Goal: Find specific page/section: Find specific page/section

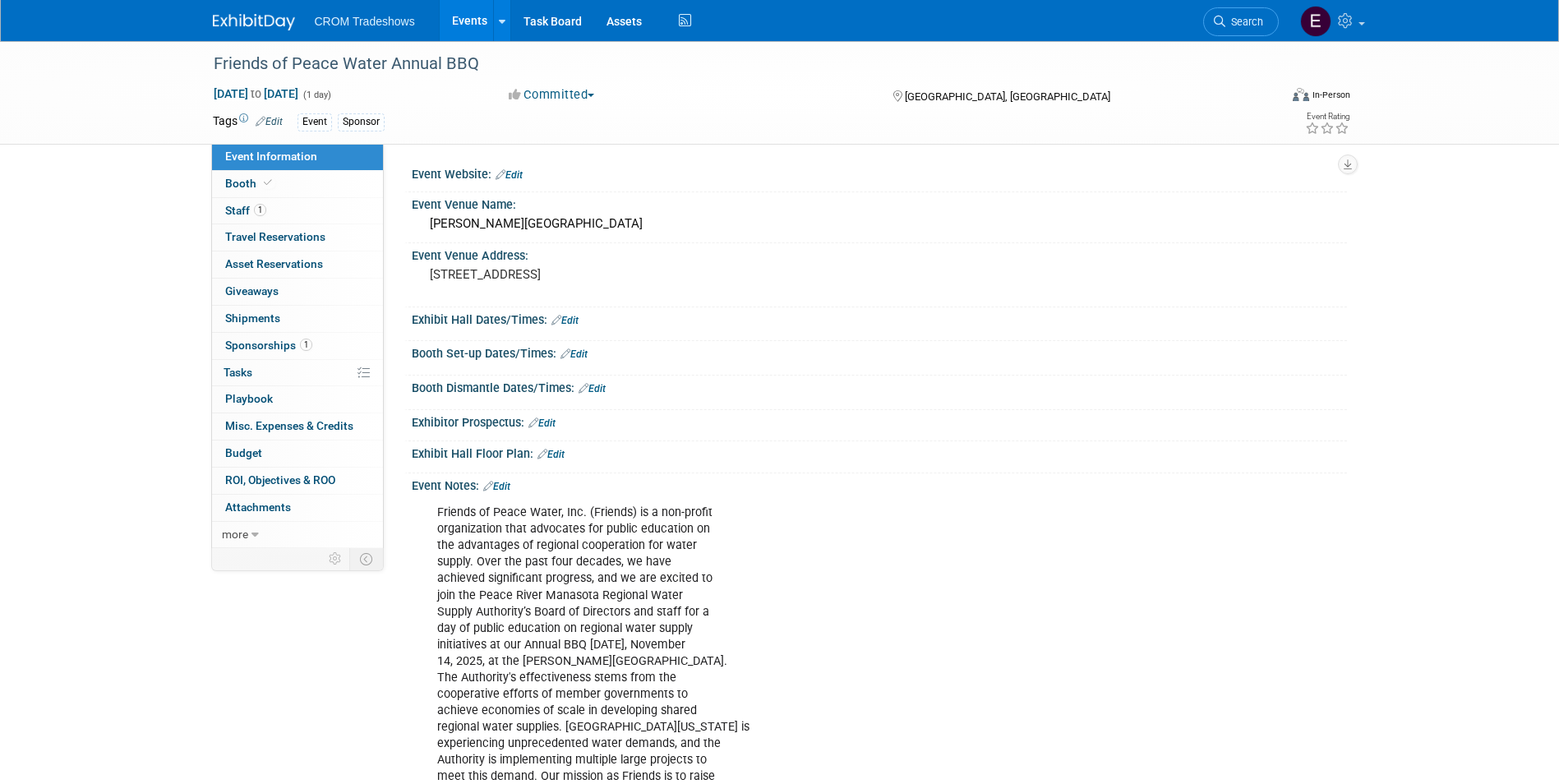
click at [457, 18] on link "Events" at bounding box center [469, 20] width 60 height 41
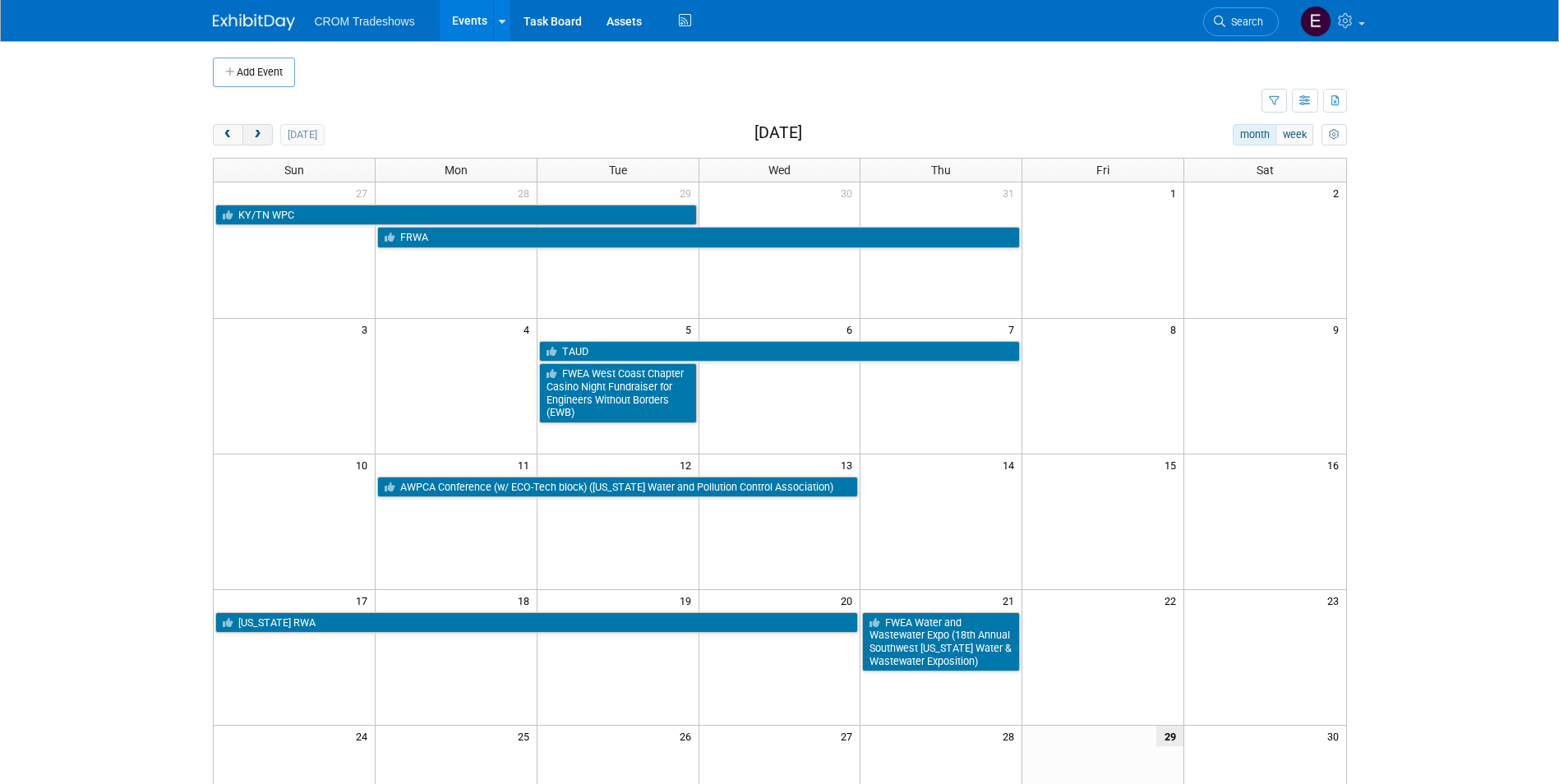
click at [267, 142] on button "next" at bounding box center [258, 134] width 31 height 21
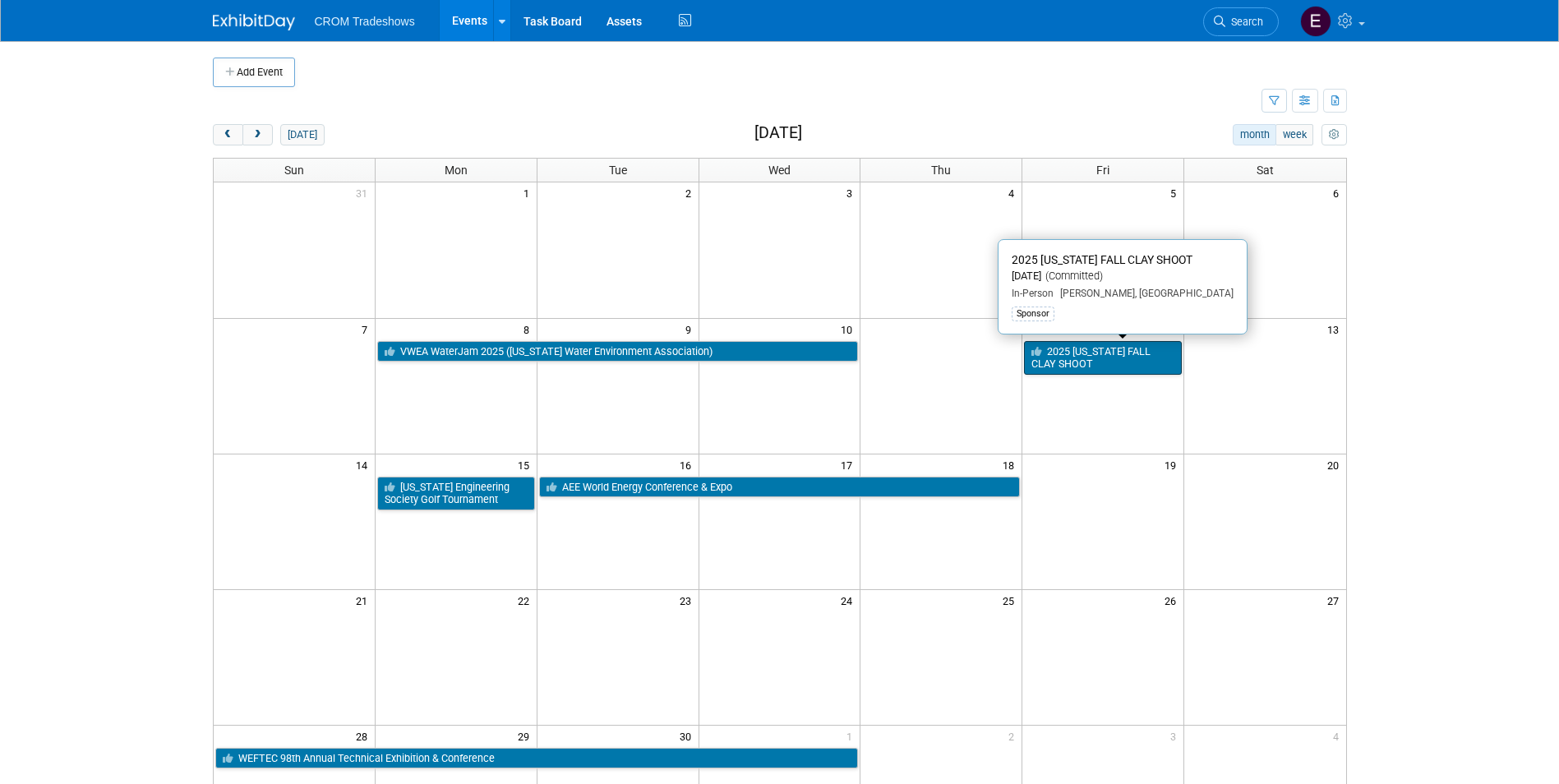
click at [1110, 357] on link "2025 [US_STATE] FALL CLAY SHOOT" at bounding box center [1102, 357] width 158 height 33
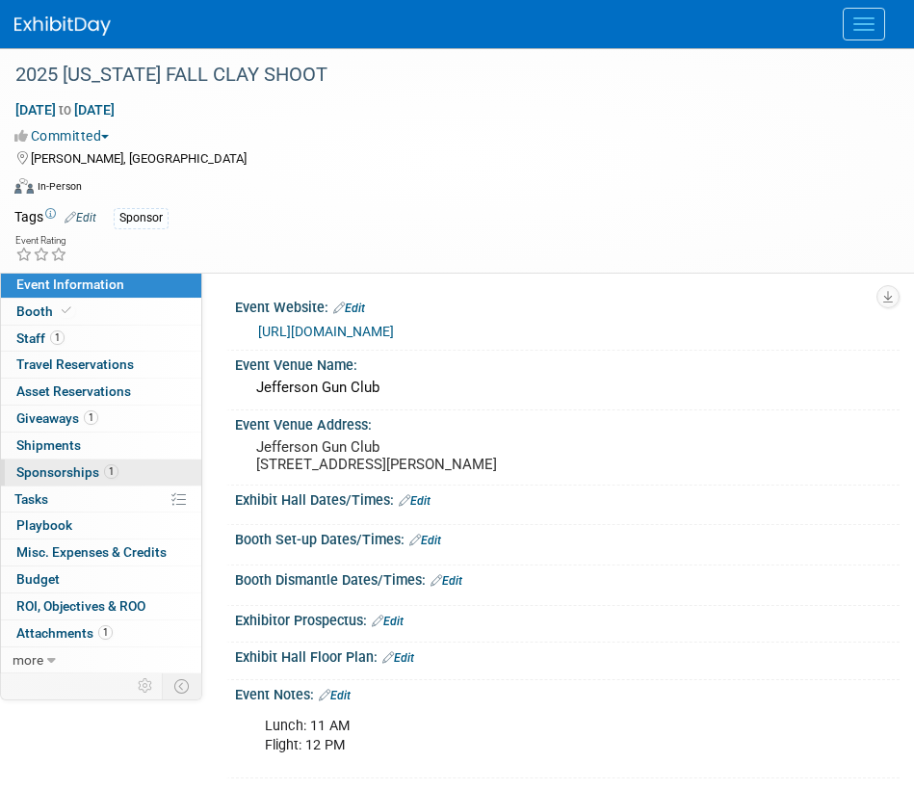
click at [115, 468] on span "1" at bounding box center [111, 471] width 14 height 14
